Goal: Transaction & Acquisition: Purchase product/service

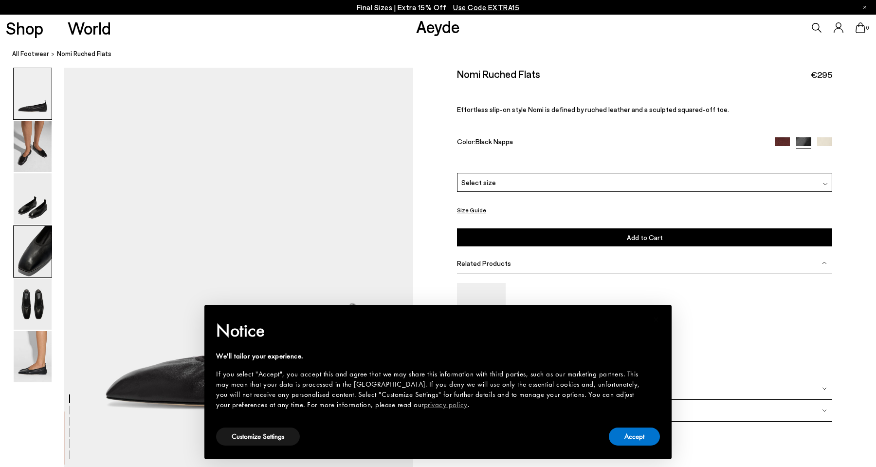
click at [41, 268] on img at bounding box center [33, 251] width 38 height 51
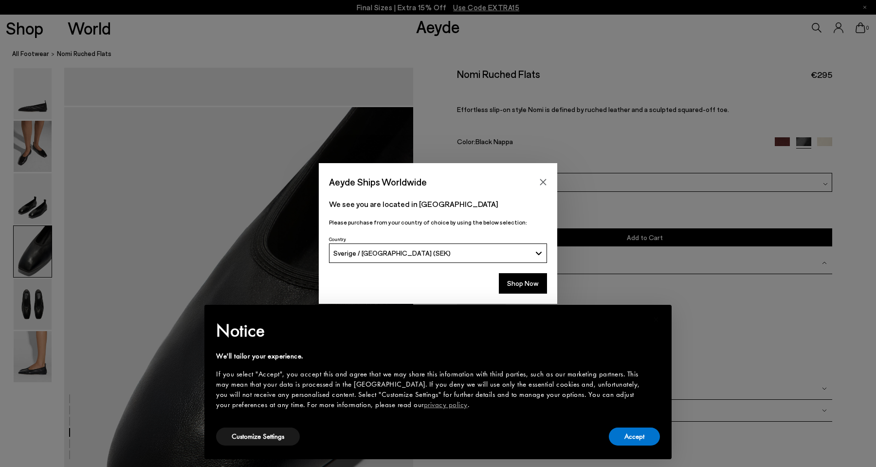
click at [40, 304] on div "Aeyde Ships Worldwide We see you are located in [GEOGRAPHIC_DATA] Please purcha…" at bounding box center [438, 233] width 876 height 467
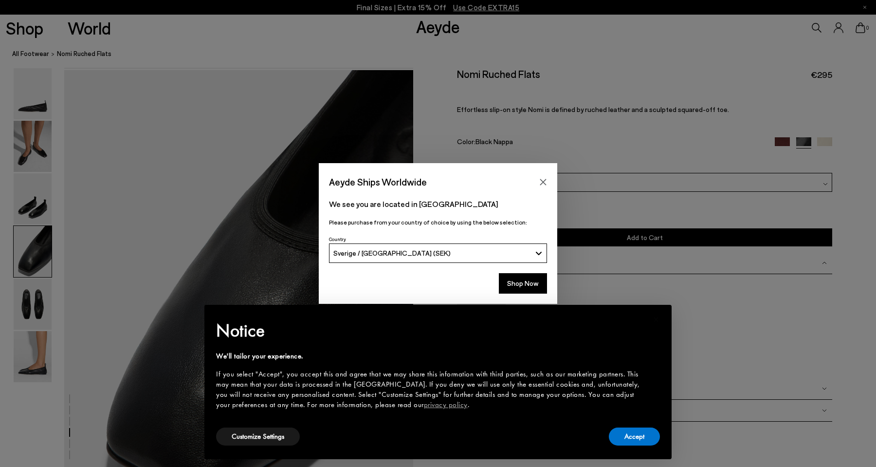
scroll to position [1335, 0]
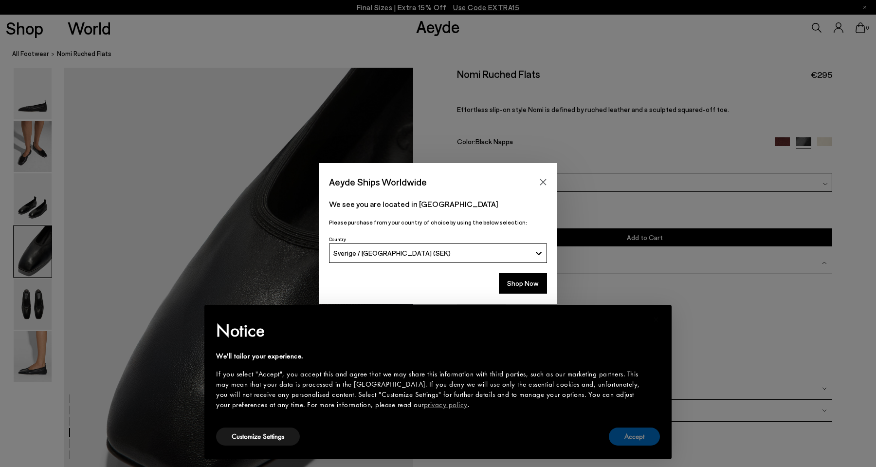
click at [625, 439] on button "Accept" at bounding box center [634, 436] width 51 height 18
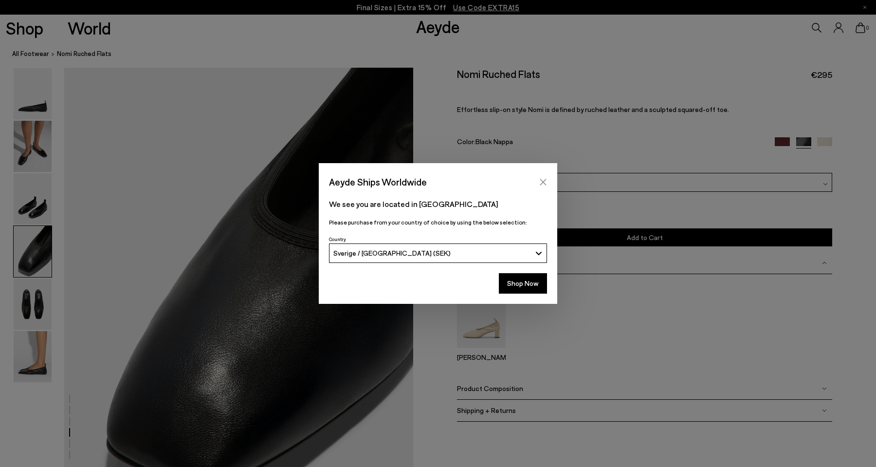
click at [542, 182] on icon "Close" at bounding box center [543, 182] width 6 height 6
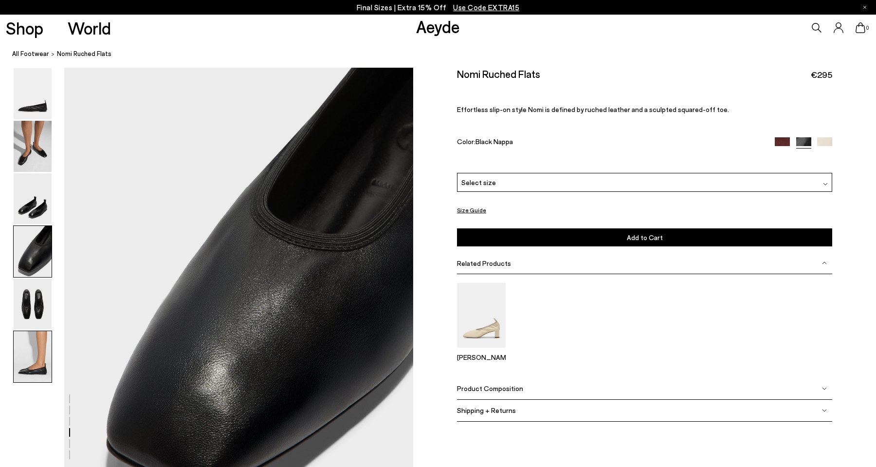
click at [39, 353] on img at bounding box center [33, 356] width 38 height 51
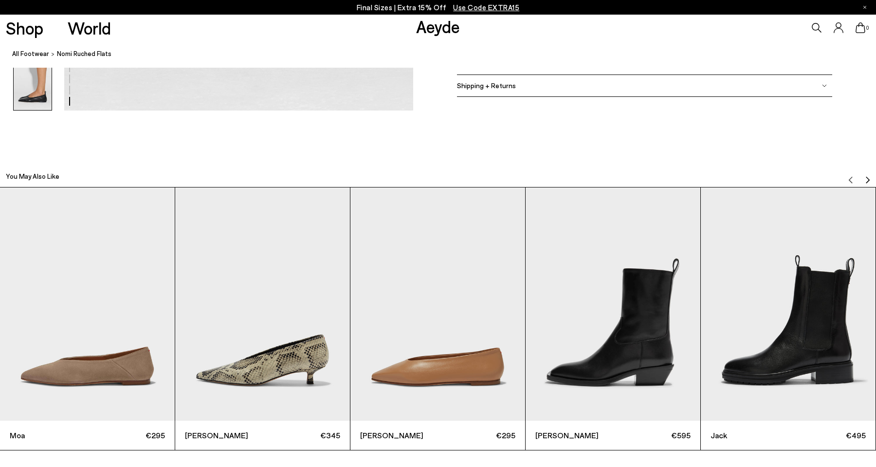
scroll to position [2691, 0]
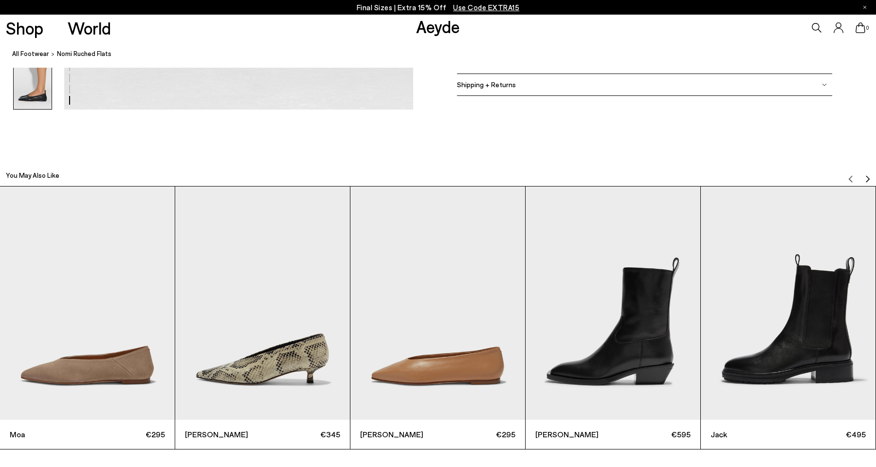
click at [246, 352] on img "2 / 6" at bounding box center [262, 302] width 175 height 233
